Goal: Task Accomplishment & Management: Complete application form

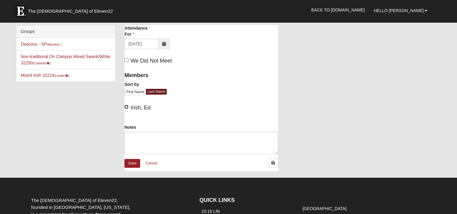
drag, startPoint x: 125, startPoint y: 106, endPoint x: 127, endPoint y: 110, distance: 4.1
click at [126, 107] on input "Irish, Ed" at bounding box center [127, 107] width 4 height 4
checkbox input "true"
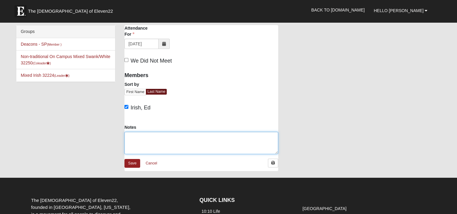
click at [138, 140] on textarea "Notes" at bounding box center [202, 143] width 154 height 22
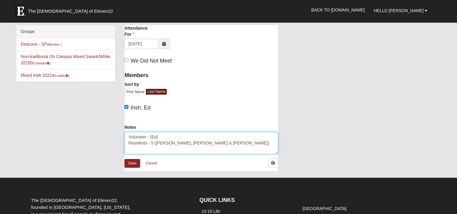
click at [223, 143] on textarea "Volunteer - (Ed) Residents - 5 ([PERSON_NAME], [PERSON_NAME] & [PERSON_NAME])" at bounding box center [202, 143] width 154 height 22
click at [150, 135] on textarea "Volunteer - (Ed) Residents - 5 ([PERSON_NAME], [PERSON_NAME] & [PERSON_NAME]) F…" at bounding box center [202, 143] width 154 height 22
type textarea "Volunteer - 1 (Ed) Residents - 5 (Bob, Joan, Carol, Michael & Pat) Family/Guest…"
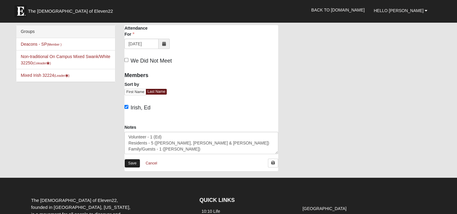
click at [132, 163] on link "Save" at bounding box center [133, 163] width 16 height 9
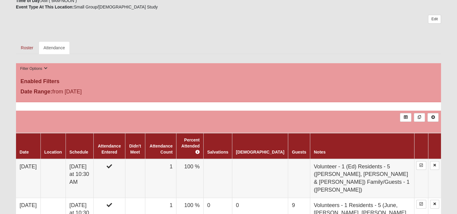
scroll to position [121, 0]
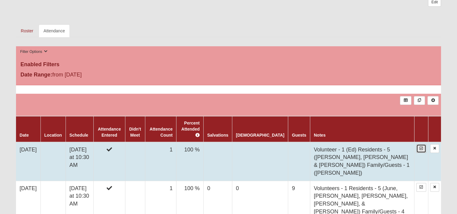
click at [420, 144] on link at bounding box center [422, 148] width 10 height 9
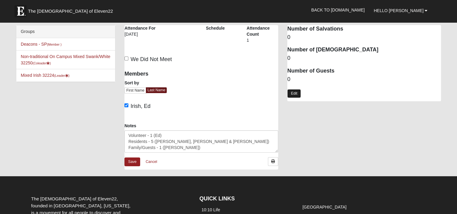
click at [291, 94] on link "Edit" at bounding box center [295, 93] width 14 height 9
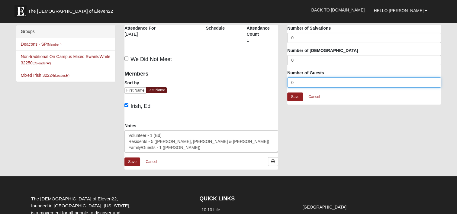
drag, startPoint x: 295, startPoint y: 82, endPoint x: 277, endPoint y: 82, distance: 18.4
click at [277, 82] on div "Windsor San Pablo - Disciple Group Attendance Attendance For 9/1/2025 Schedule …" at bounding box center [283, 100] width 326 height 151
type input "6"
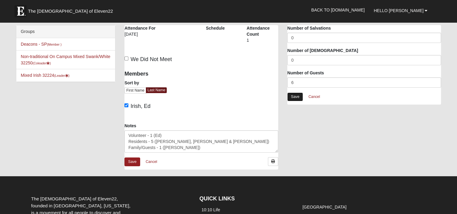
click at [290, 96] on link "Save" at bounding box center [296, 97] width 16 height 9
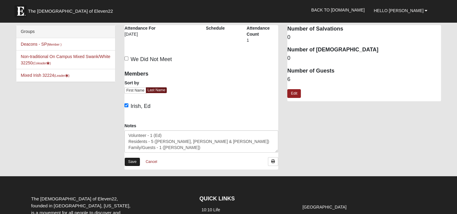
click at [133, 160] on link "Save" at bounding box center [133, 162] width 16 height 9
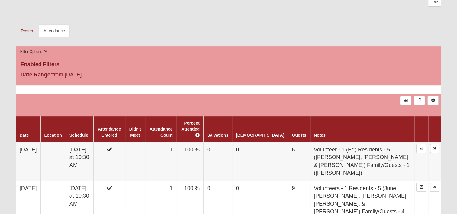
scroll to position [151, 0]
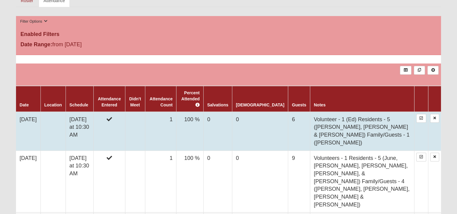
drag, startPoint x: 374, startPoint y: 129, endPoint x: 305, endPoint y: 112, distance: 70.4
click at [305, 112] on tr "9/1/2025 Monday at 10:30 AM 1 100 % 0 0 6 Volunteer - 1 (Ed) Residents - 5 (Bob…" at bounding box center [228, 131] width 425 height 39
drag, startPoint x: 305, startPoint y: 112, endPoint x: 325, endPoint y: 117, distance: 20.7
copy tr "Volunteer - 1 (Ed) Residents - 5 ([PERSON_NAME], [PERSON_NAME] & [PERSON_NAME])…"
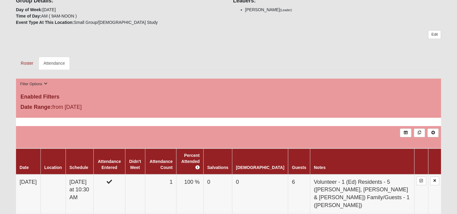
scroll to position [0, 0]
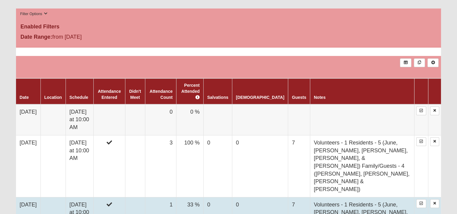
scroll to position [302, 0]
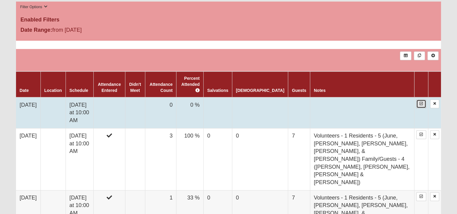
click at [420, 99] on link at bounding box center [422, 103] width 10 height 9
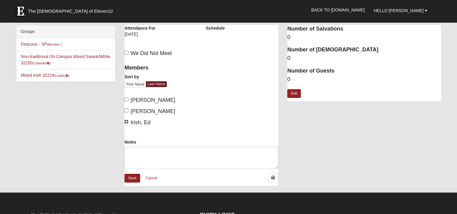
click at [127, 120] on input "Irish, Ed" at bounding box center [127, 122] width 4 height 4
checkbox input "true"
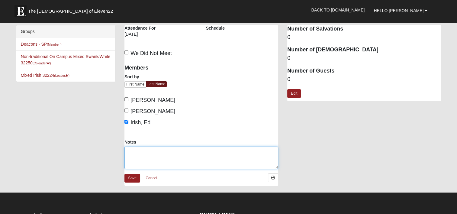
click at [133, 153] on textarea "Notes" at bounding box center [202, 158] width 154 height 22
paste textarea "Volunteers - 1 Residents - 5 (Joan, Carol, Michael, Pat & Bob) Family/Guests - …"
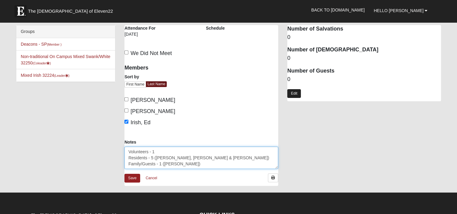
type textarea "Volunteers - 1 Residents - 5 (Joan, Carol, Michael, Pat & Bob) Family/Guests - …"
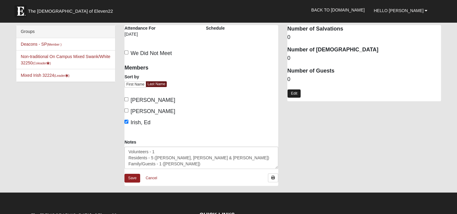
click at [291, 97] on link "Edit" at bounding box center [295, 93] width 14 height 9
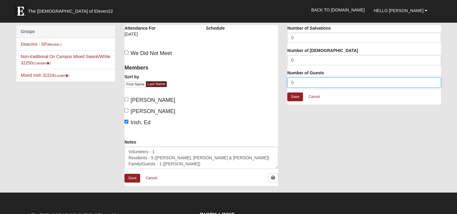
drag, startPoint x: 295, startPoint y: 80, endPoint x: 286, endPoint y: 80, distance: 9.1
click at [286, 80] on div "Attendance Occurrence Attributes Number of Salvations 0 Number of Baptisms 0 Nu…" at bounding box center [364, 68] width 163 height 86
type input "6"
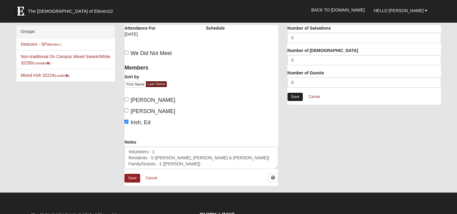
click at [298, 95] on link "Save" at bounding box center [296, 97] width 16 height 9
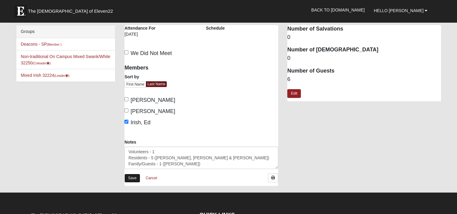
click at [133, 175] on link "Save" at bounding box center [133, 178] width 16 height 9
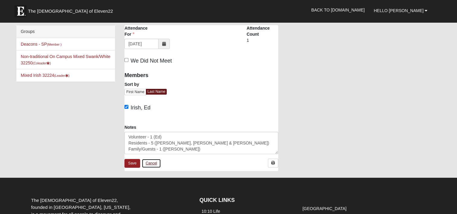
click at [150, 162] on link "Cancel" at bounding box center [151, 163] width 19 height 9
